Goal: Information Seeking & Learning: Learn about a topic

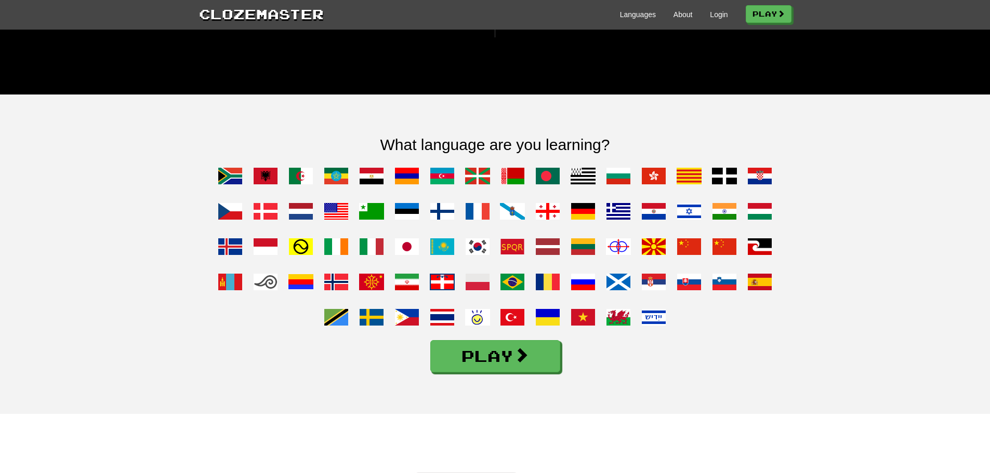
scroll to position [779, 0]
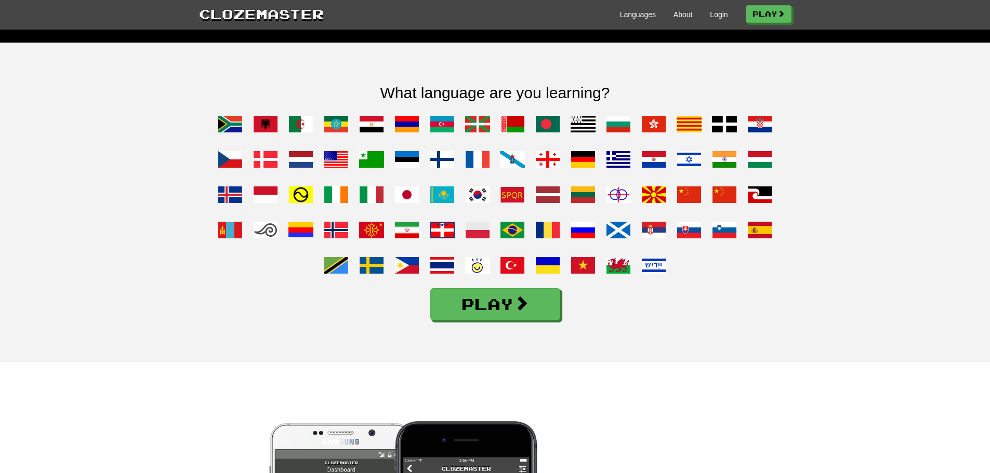
click at [463, 176] on div "What language are you learning? Play" at bounding box center [495, 197] width 608 height 247
click at [477, 172] on span at bounding box center [477, 159] width 25 height 25
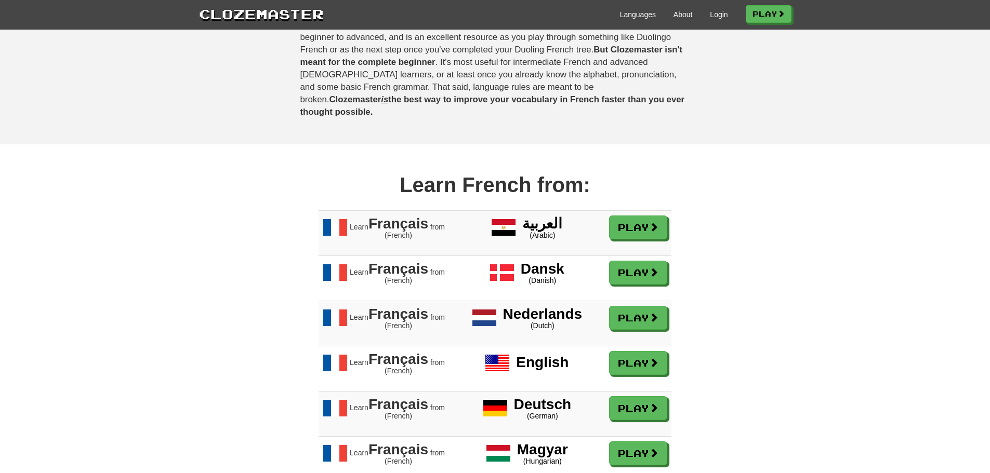
scroll to position [728, 0]
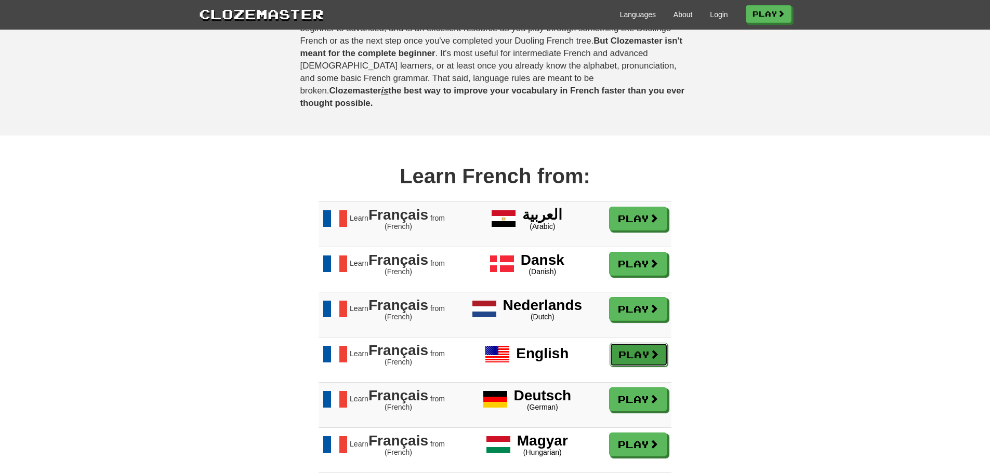
click at [642, 354] on link "Play" at bounding box center [639, 355] width 58 height 24
